Goal: Check status: Check status

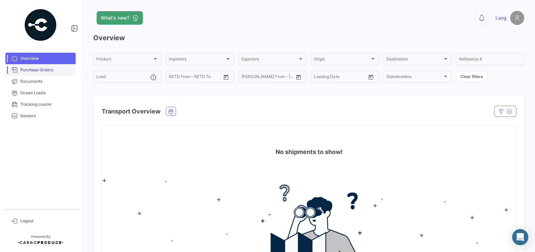
click at [29, 71] on span "Purchase Orders" at bounding box center [46, 70] width 53 height 6
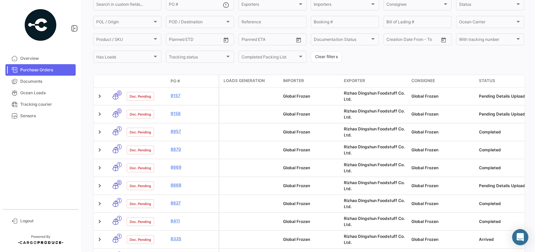
scroll to position [97, 0]
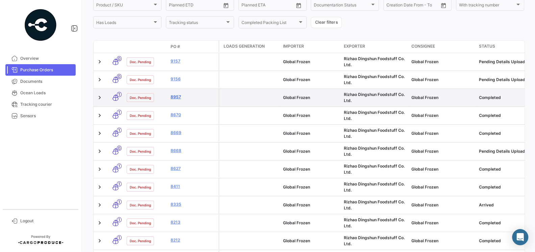
click at [175, 97] on link "8957" at bounding box center [193, 97] width 45 height 6
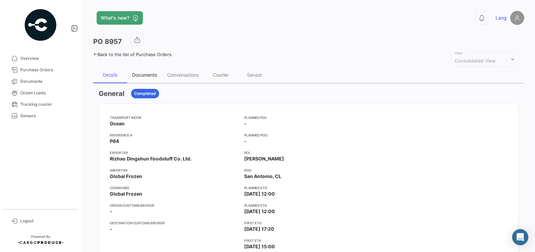
click at [149, 76] on div "Documents" at bounding box center [144, 75] width 25 height 6
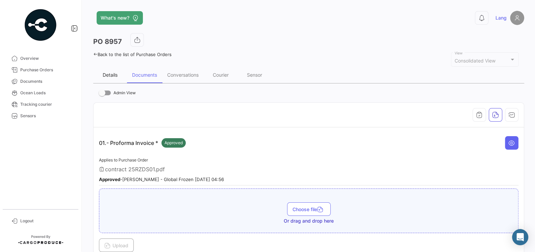
click at [110, 73] on div "Details" at bounding box center [110, 75] width 15 height 6
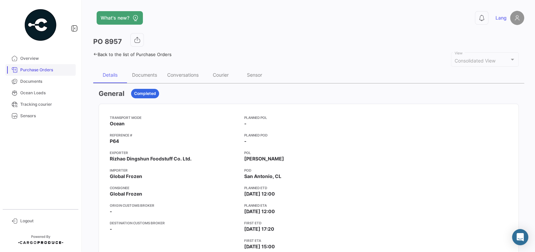
click at [40, 70] on span "Purchase Orders" at bounding box center [46, 70] width 53 height 6
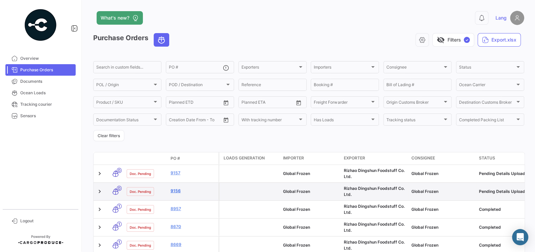
click at [175, 191] on link "9156" at bounding box center [193, 191] width 45 height 6
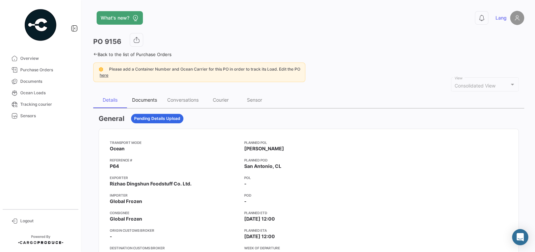
click at [149, 102] on div "Documents" at bounding box center [144, 100] width 35 height 16
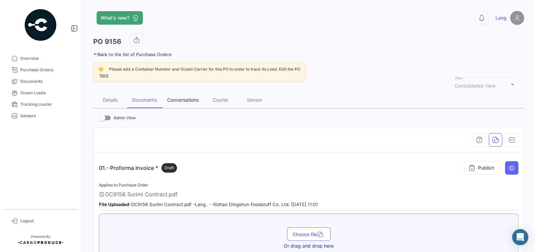
click at [191, 99] on div "Conversations" at bounding box center [182, 100] width 31 height 6
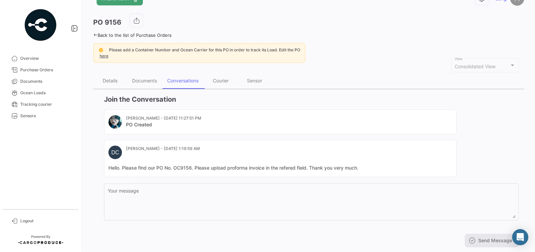
scroll to position [21, 0]
